Goal: Find specific page/section: Find specific page/section

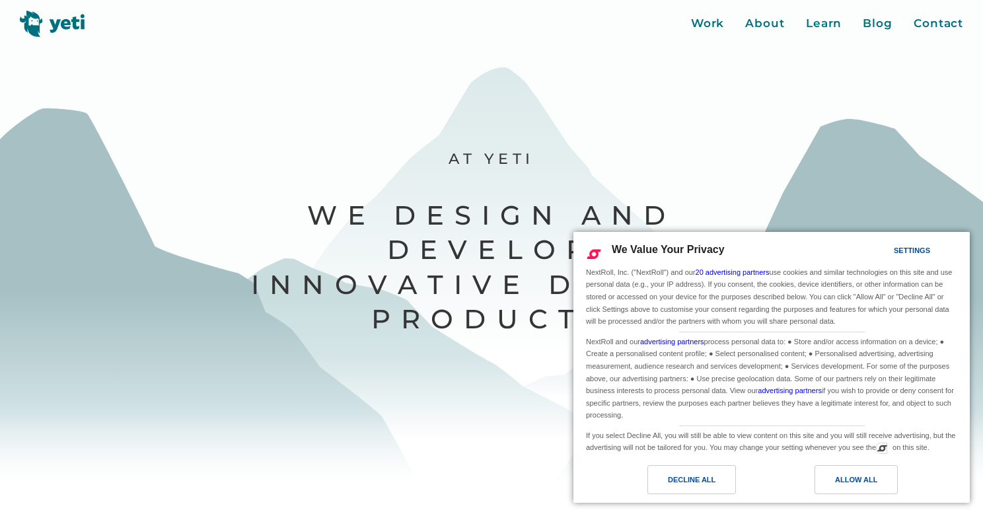
click at [675, 485] on div "Decline All" at bounding box center [692, 479] width 48 height 15
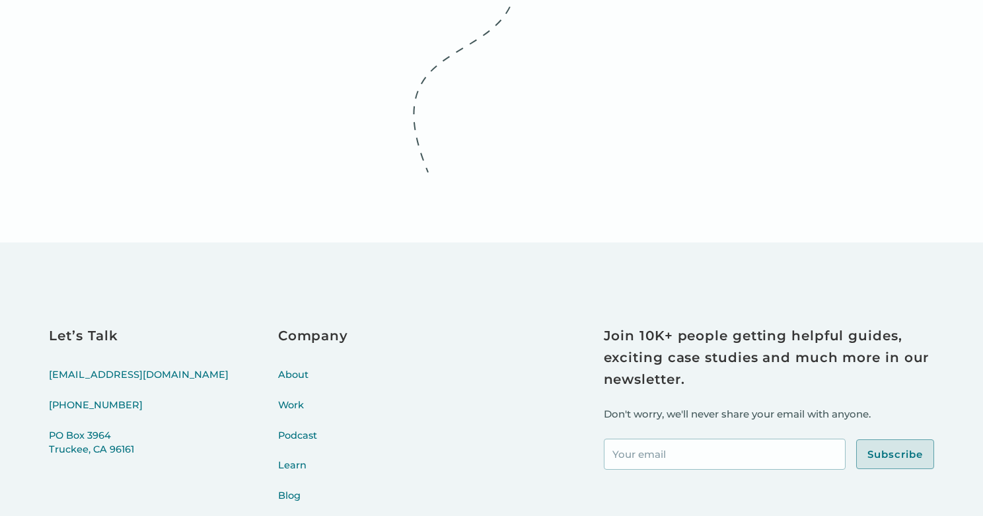
scroll to position [5710, 0]
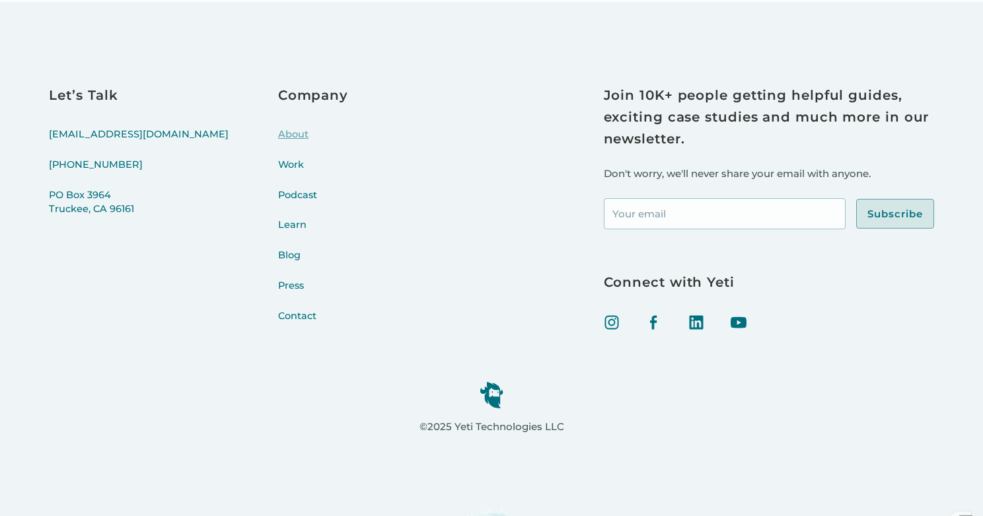
click at [278, 133] on link "About" at bounding box center [313, 143] width 70 height 30
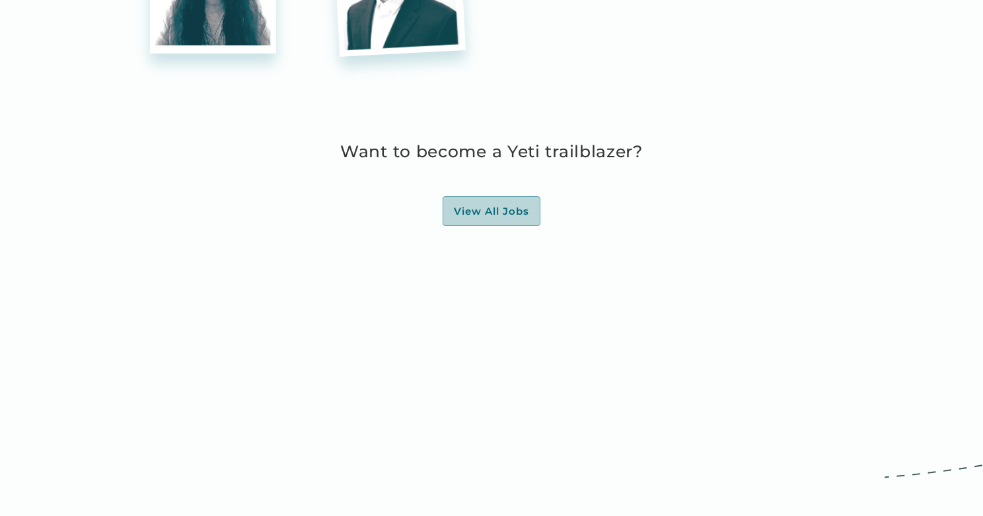
scroll to position [3844, 0]
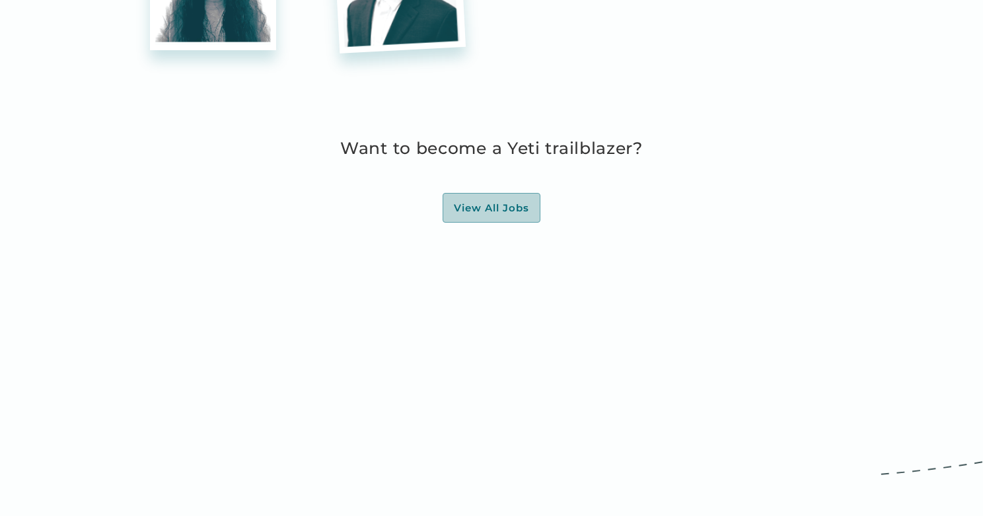
click at [494, 222] on link "View All Jobs" at bounding box center [492, 208] width 98 height 30
